Goal: Information Seeking & Learning: Learn about a topic

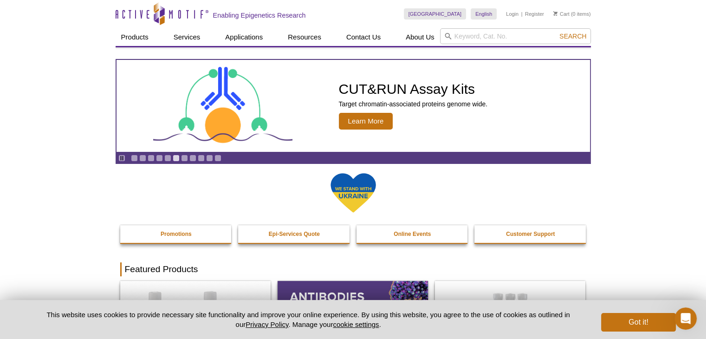
click at [145, 159] on div "Pause Go to slide 1 Go to slide 2 Go to slide 3 Go to slide 4 Go to slide 5 Go …" at bounding box center [170, 158] width 106 height 10
click at [141, 158] on link "Go to slide 2" at bounding box center [142, 158] width 7 height 7
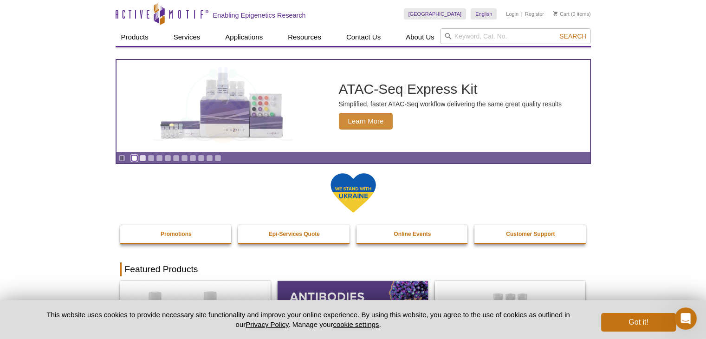
click at [134, 158] on link "Go to slide 1" at bounding box center [134, 158] width 7 height 7
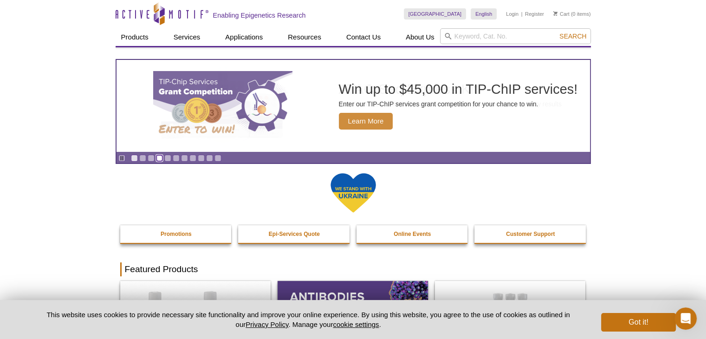
click at [157, 159] on link "Go to slide 4" at bounding box center [159, 158] width 7 height 7
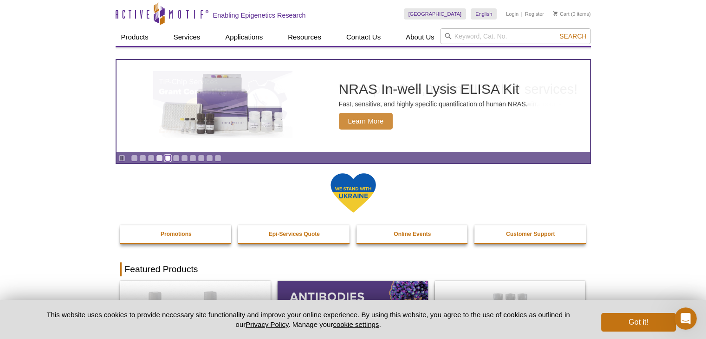
click at [165, 160] on link "Go to slide 5" at bounding box center [167, 158] width 7 height 7
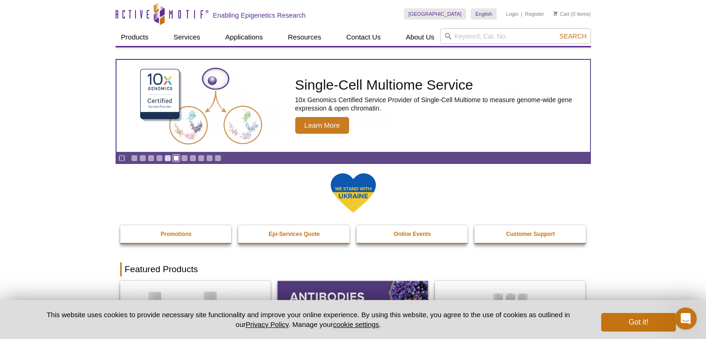
click at [173, 158] on link "Go to slide 6" at bounding box center [176, 158] width 7 height 7
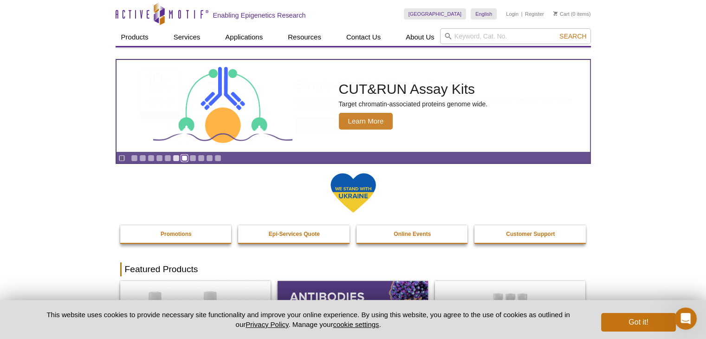
click at [182, 157] on link "Go to slide 7" at bounding box center [184, 158] width 7 height 7
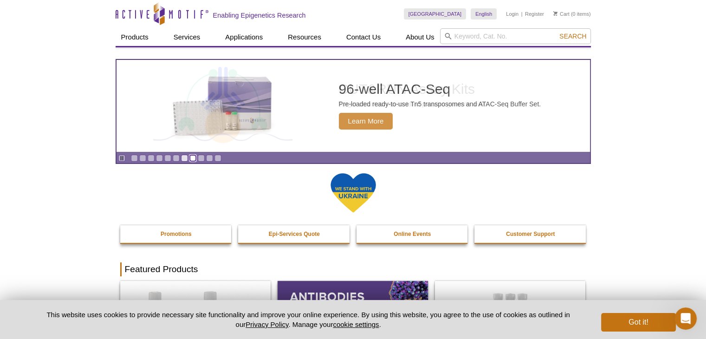
click at [191, 159] on link "Go to slide 8" at bounding box center [192, 158] width 7 height 7
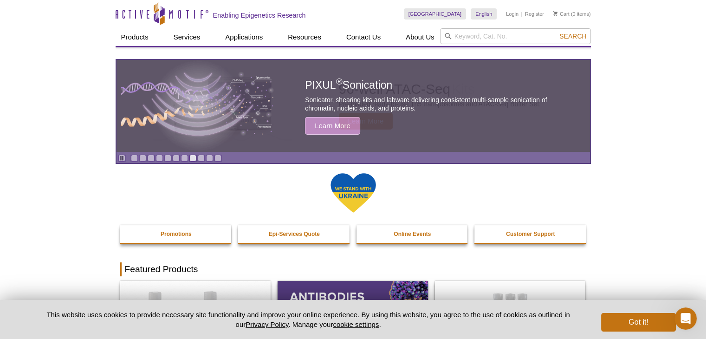
click at [203, 160] on div "Pause Go to slide 1 Go to slide 2 Go to slide 3 Go to slide 4 Go to slide 5 Go …" at bounding box center [170, 158] width 106 height 10
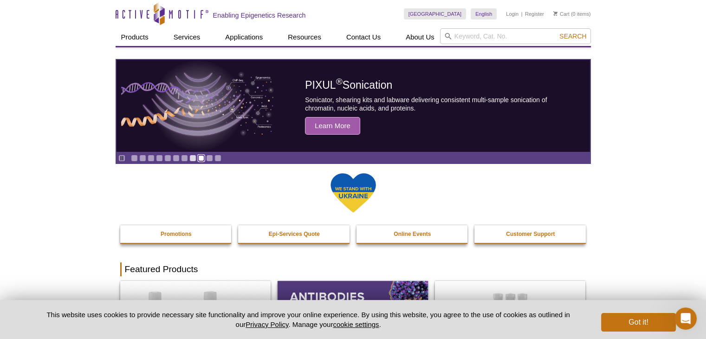
click at [200, 159] on link "Go to slide 9" at bounding box center [201, 158] width 7 height 7
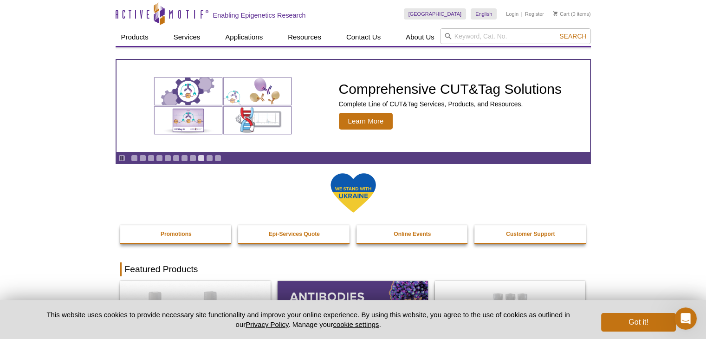
click at [191, 162] on div "Pause Go to slide 1 Go to slide 2 Go to slide 3 Go to slide 4 Go to slide 5 Go …" at bounding box center [170, 158] width 106 height 10
click at [192, 159] on link "Go to slide 8" at bounding box center [192, 158] width 7 height 7
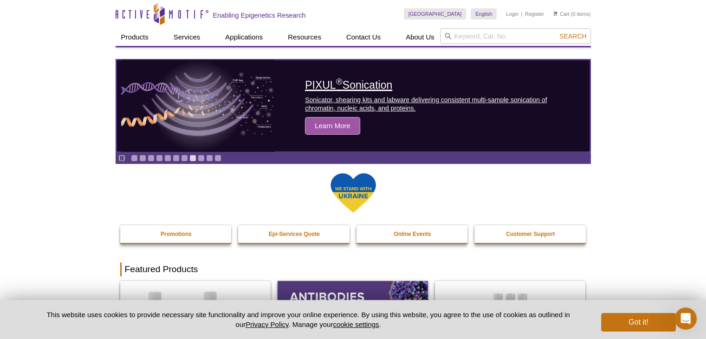
click at [332, 123] on span "Learn More" at bounding box center [332, 126] width 55 height 18
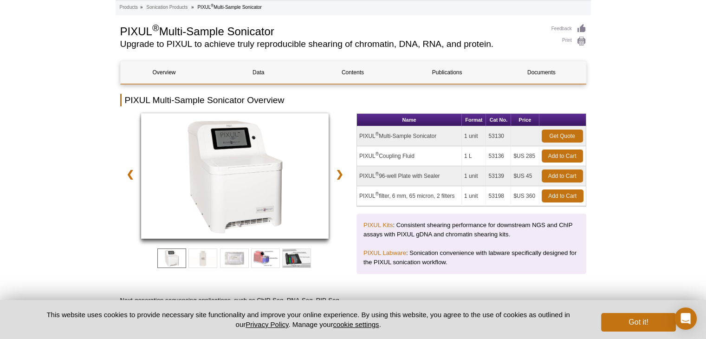
scroll to position [32, 0]
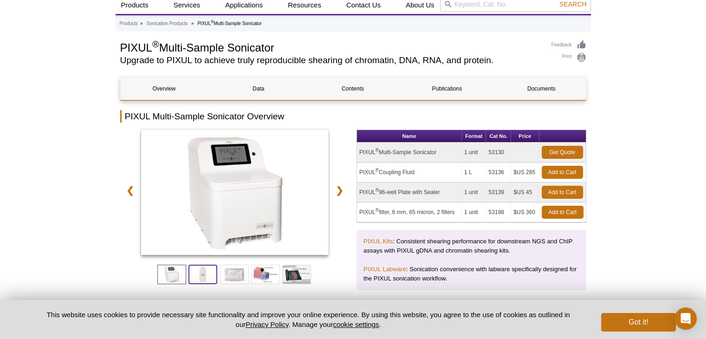
click at [197, 274] on span at bounding box center [202, 274] width 29 height 19
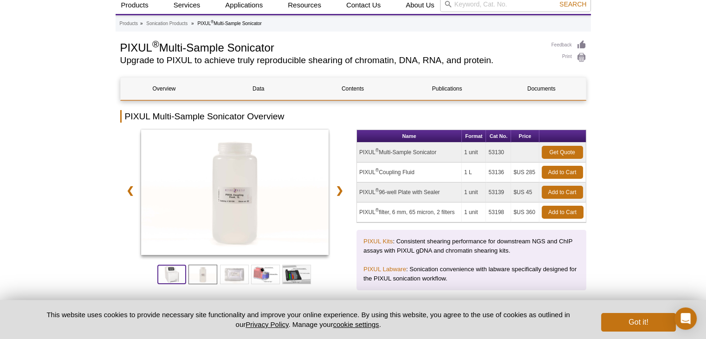
click at [175, 273] on span at bounding box center [171, 274] width 29 height 19
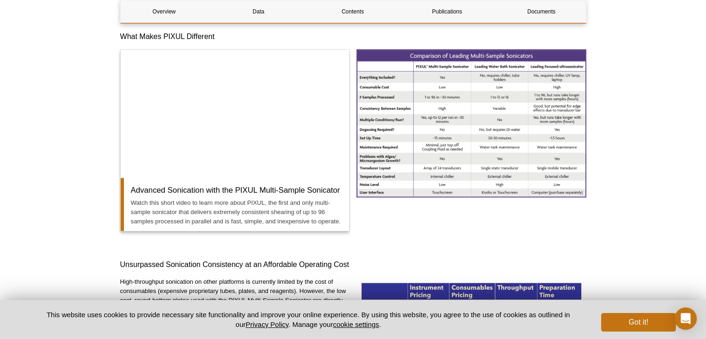
scroll to position [867, 0]
